Goal: Participate in discussion: Engage in conversation with other users on a specific topic

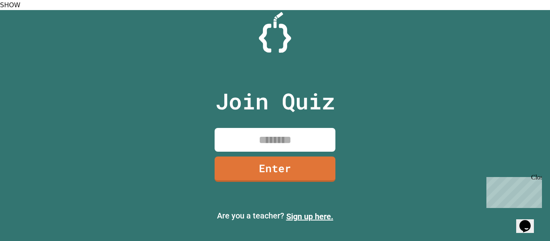
click at [328, 130] on input at bounding box center [275, 140] width 121 height 24
type input "********"
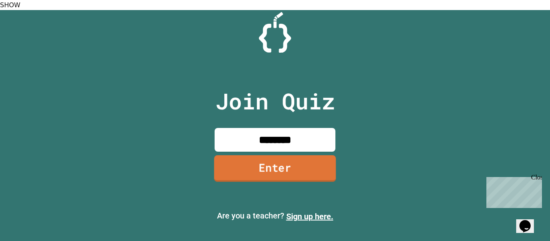
click at [306, 168] on link "Enter" at bounding box center [275, 168] width 122 height 27
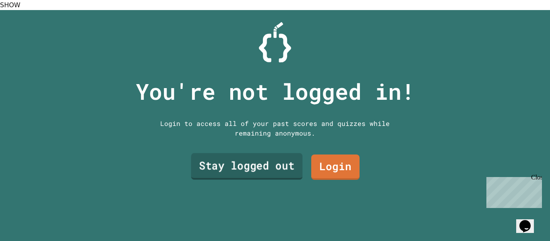
click at [283, 162] on link "Stay logged out" at bounding box center [247, 166] width 112 height 27
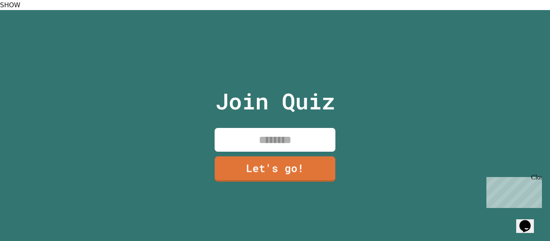
click at [287, 130] on input at bounding box center [275, 140] width 121 height 24
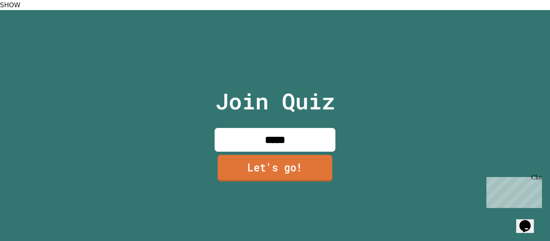
type input "*****"
click at [282, 155] on link "Let's go!" at bounding box center [275, 168] width 115 height 27
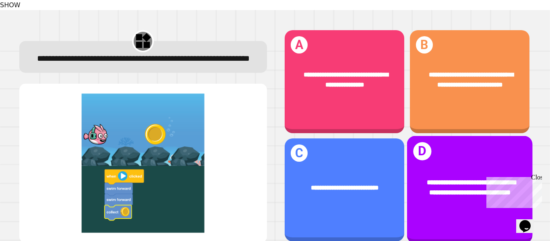
click at [455, 179] on span "**********" at bounding box center [471, 187] width 89 height 17
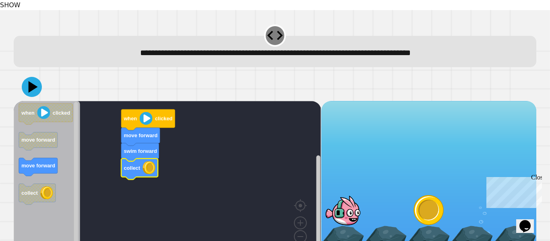
scroll to position [10, 0]
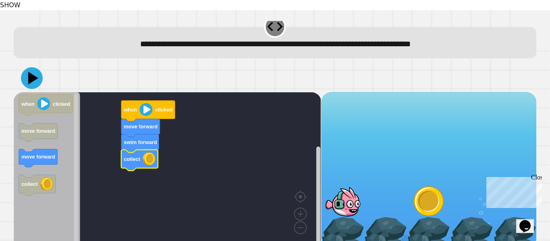
click at [41, 68] on icon at bounding box center [32, 78] width 22 height 22
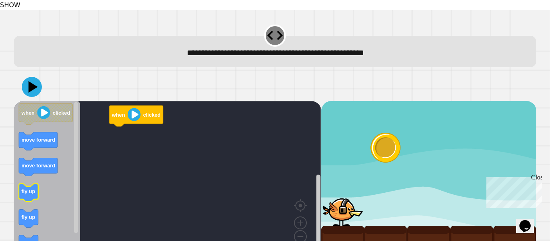
click at [30, 188] on text "fly up" at bounding box center [28, 191] width 14 height 6
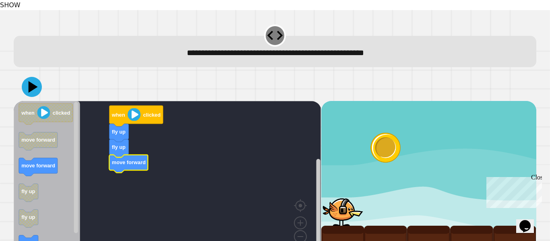
click at [59, 156] on icon "Blockly Workspace" at bounding box center [47, 179] width 66 height 156
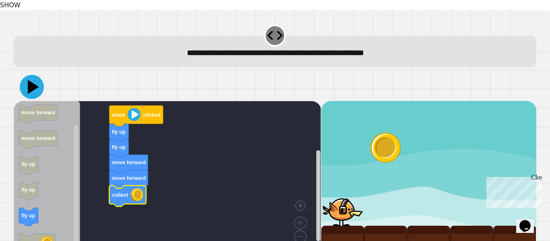
click at [35, 82] on icon at bounding box center [32, 87] width 24 height 24
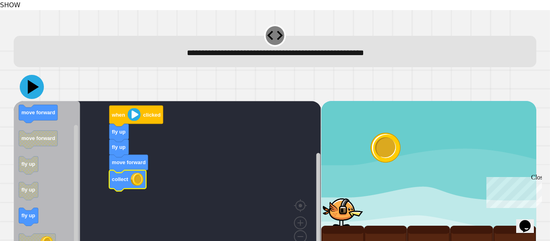
click at [35, 82] on icon at bounding box center [32, 87] width 24 height 24
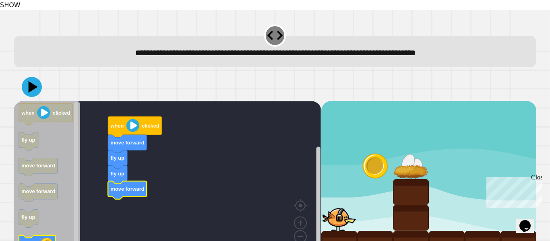
click at [49, 238] on image "Blockly Workspace" at bounding box center [46, 244] width 13 height 13
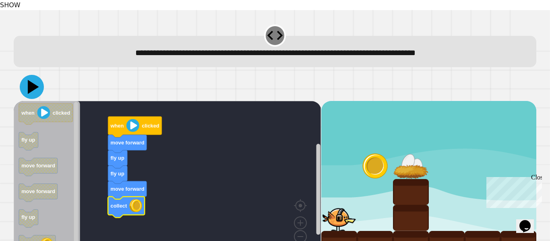
click at [39, 76] on icon at bounding box center [32, 87] width 24 height 24
click at [33, 80] on icon at bounding box center [32, 87] width 24 height 24
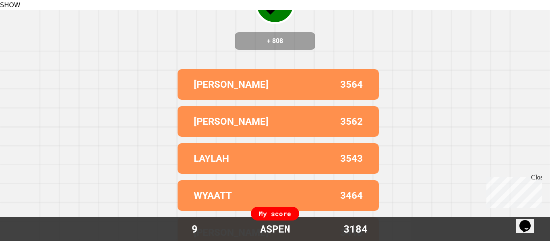
scroll to position [0, 0]
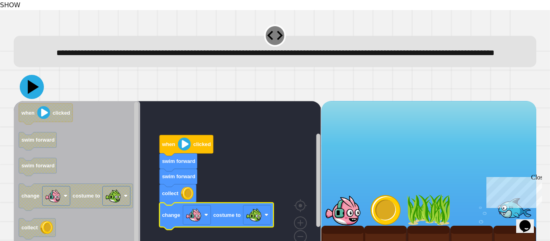
click at [38, 91] on icon at bounding box center [32, 87] width 24 height 24
click at [33, 91] on icon at bounding box center [33, 87] width 11 height 14
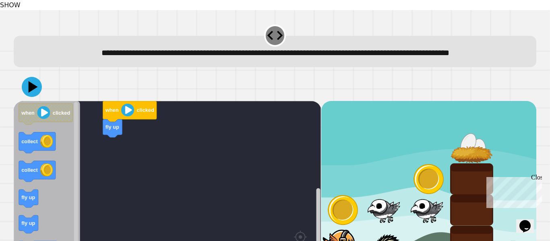
scroll to position [54, 0]
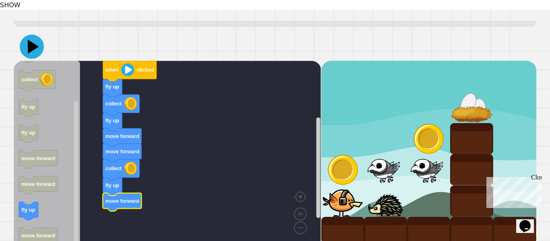
click at [33, 35] on icon at bounding box center [32, 47] width 24 height 24
